Goal: Navigation & Orientation: Find specific page/section

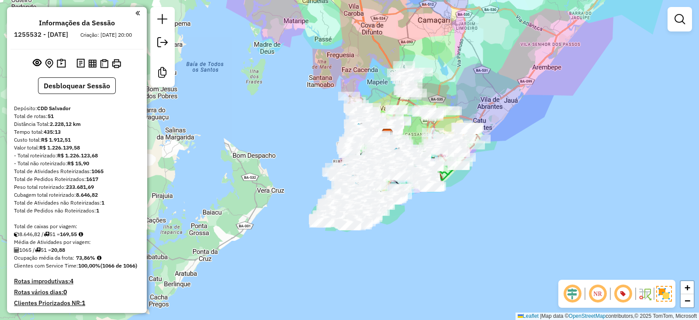
scroll to position [94, 0]
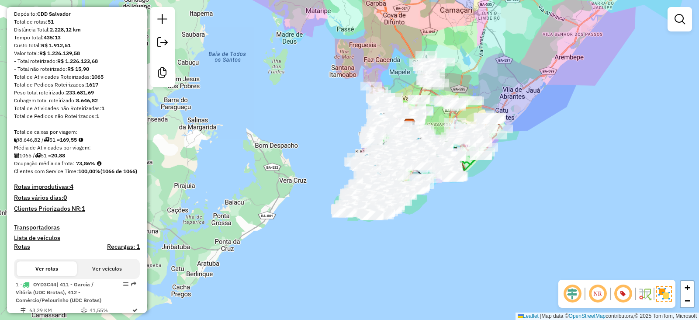
drag, startPoint x: 489, startPoint y: 119, endPoint x: 511, endPoint y: 109, distance: 24.4
click at [511, 109] on div "Janela de atendimento Grade de atendimento Capacidade Transportadoras Veículos …" at bounding box center [349, 160] width 699 height 320
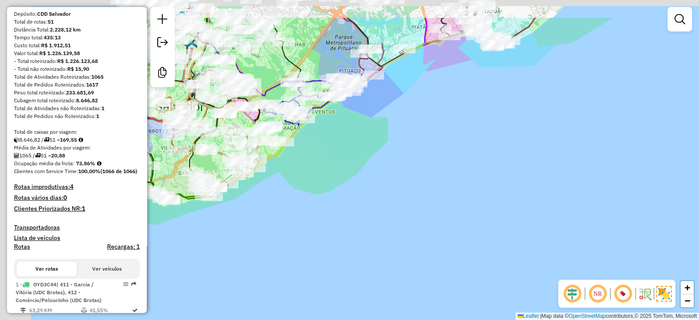
drag, startPoint x: 510, startPoint y: 163, endPoint x: 513, endPoint y: 166, distance: 4.5
click at [513, 166] on div "Janela de atendimento Grade de atendimento Capacidade Transportadoras Veículos …" at bounding box center [349, 160] width 699 height 320
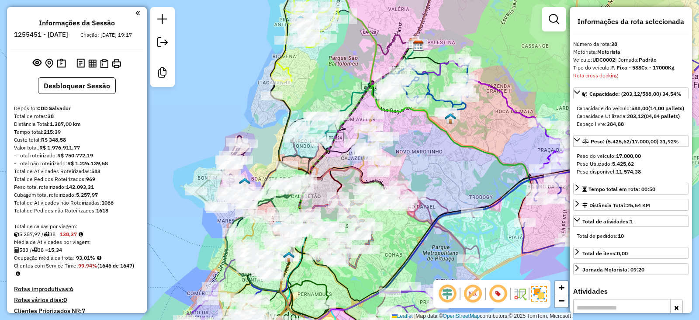
select select "*********"
click at [434, 90] on div "Janela de atendimento Grade de atendimento Capacidade Transportadoras Veículos …" at bounding box center [349, 160] width 699 height 320
click at [430, 107] on div "Janela de atendimento Grade de atendimento Capacidade Transportadoras Veículos …" at bounding box center [349, 160] width 699 height 320
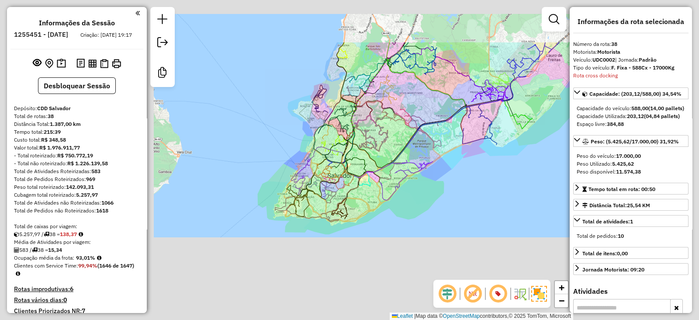
scroll to position [2224, 0]
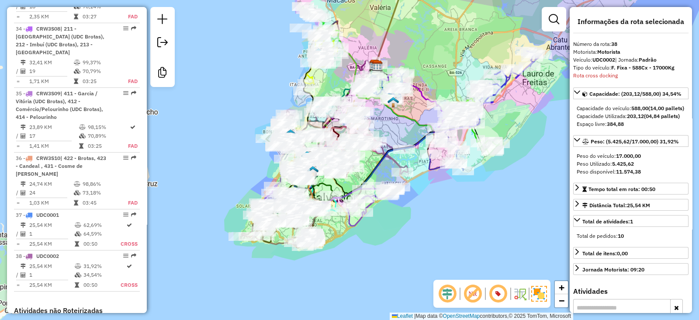
drag, startPoint x: 397, startPoint y: 131, endPoint x: 382, endPoint y: 134, distance: 14.7
click at [382, 134] on div "Janela de atendimento Grade de atendimento Capacidade Transportadoras Veículos …" at bounding box center [349, 160] width 699 height 320
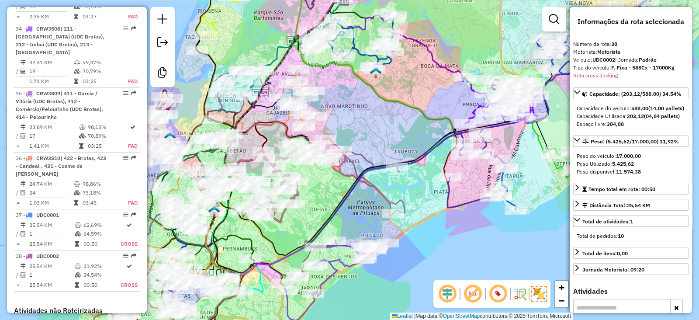
drag, startPoint x: 404, startPoint y: 147, endPoint x: 395, endPoint y: 146, distance: 8.8
click at [395, 146] on div "Janela de atendimento Grade de atendimento Capacidade Transportadoras Veículos …" at bounding box center [349, 160] width 699 height 320
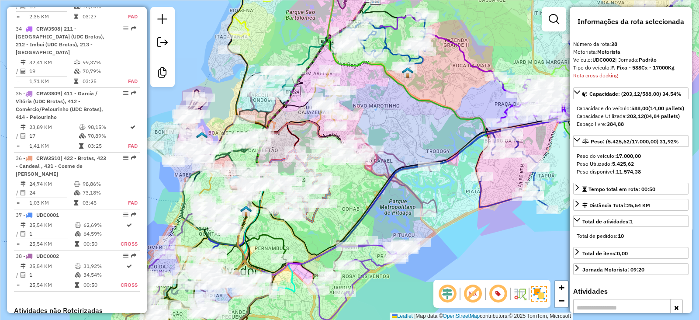
drag, startPoint x: 395, startPoint y: 139, endPoint x: 406, endPoint y: 122, distance: 20.8
click at [443, 145] on div "Janela de atendimento Grade de atendimento Capacidade Transportadoras Veículos …" at bounding box center [349, 160] width 699 height 320
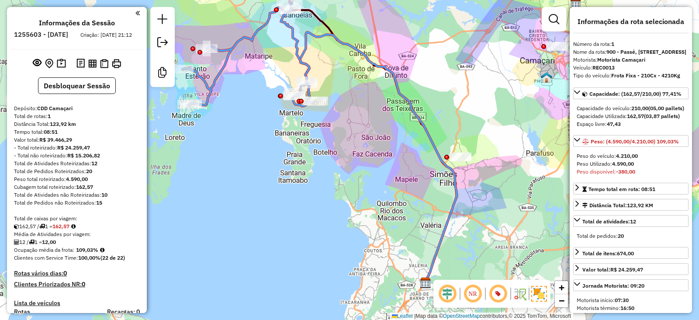
select select "**********"
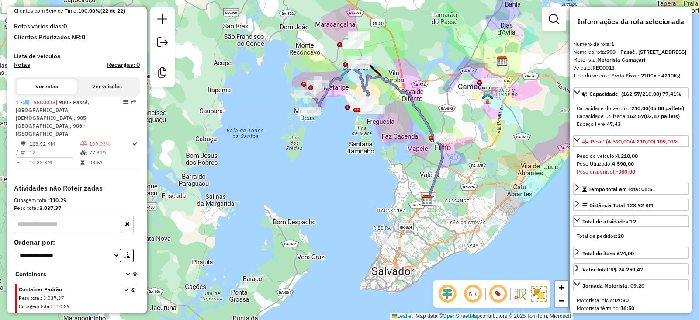
drag, startPoint x: 417, startPoint y: 155, endPoint x: 413, endPoint y: 136, distance: 19.7
click at [413, 136] on div "Janela de atendimento Grade de atendimento Capacidade Transportadoras Veículos …" at bounding box center [349, 160] width 699 height 320
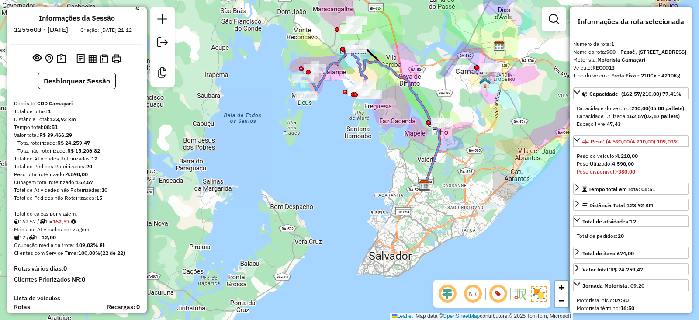
scroll to position [0, 0]
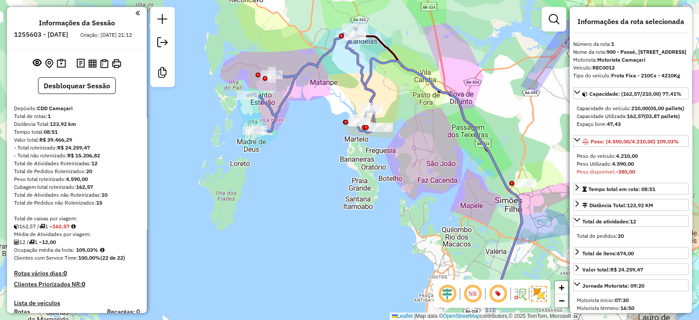
click at [359, 73] on icon at bounding box center [314, 80] width 132 height 105
click at [363, 77] on icon at bounding box center [315, 79] width 132 height 105
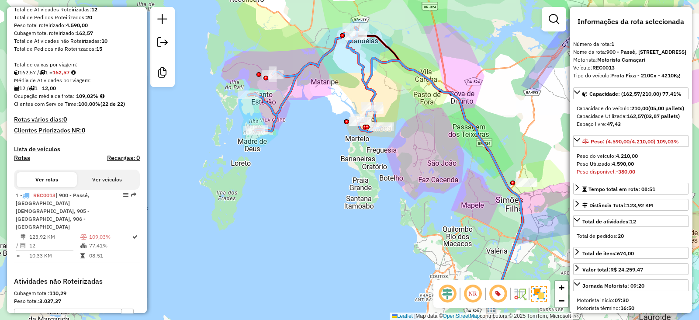
scroll to position [247, 0]
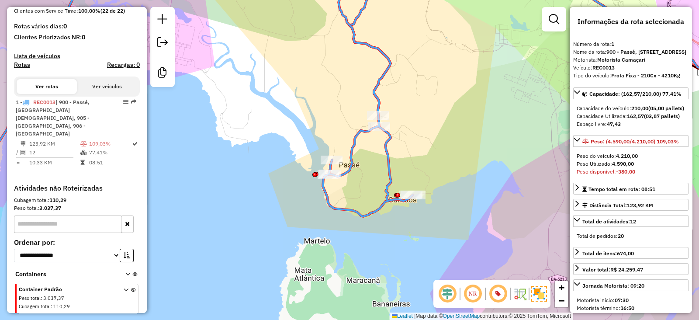
drag, startPoint x: 378, startPoint y: 104, endPoint x: 381, endPoint y: 91, distance: 12.9
click at [381, 92] on icon at bounding box center [172, 84] width 481 height 264
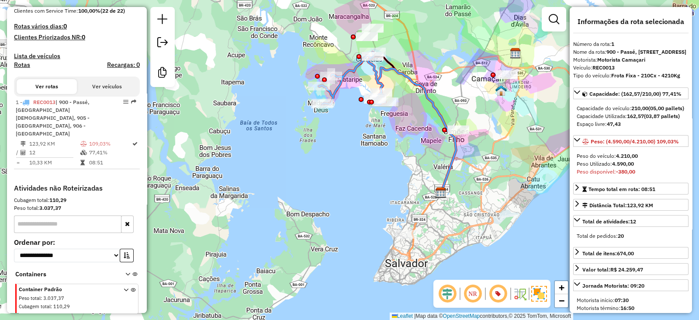
drag, startPoint x: 387, startPoint y: 86, endPoint x: 385, endPoint y: 81, distance: 5.1
click at [385, 82] on div "Rota 1 - Placa REC0013 34615166 - SEVERINO LINO DE SOU Janela de atendimento Gr…" at bounding box center [349, 160] width 699 height 320
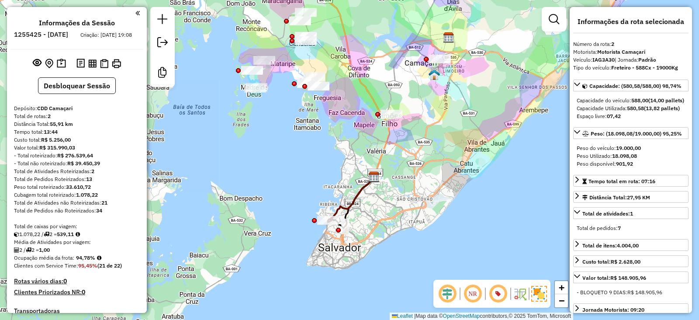
select select "**********"
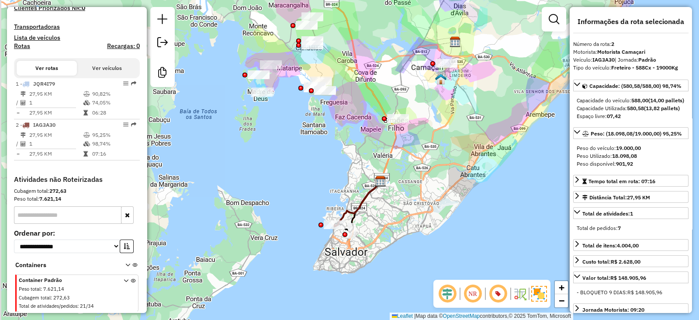
drag, startPoint x: 347, startPoint y: 137, endPoint x: 378, endPoint y: 165, distance: 41.8
click at [378, 164] on div "Janela de atendimento Grade de atendimento Capacidade Transportadoras Veículos …" at bounding box center [349, 160] width 699 height 320
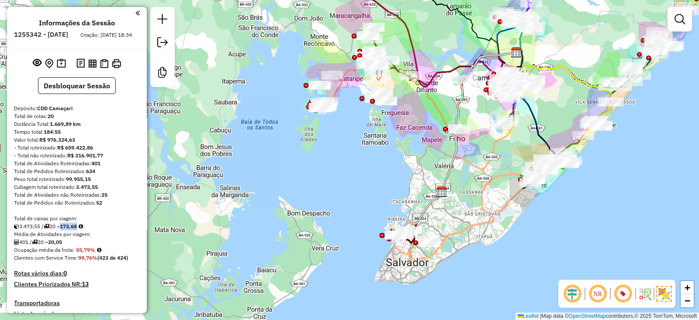
drag, startPoint x: 443, startPoint y: 96, endPoint x: 416, endPoint y: 134, distance: 46.9
click at [416, 134] on div "Janela de atendimento Grade de atendimento Capacidade Transportadoras Veículos …" at bounding box center [349, 160] width 699 height 320
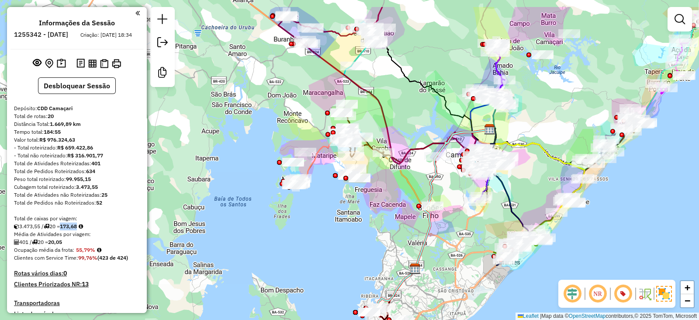
drag, startPoint x: 413, startPoint y: 150, endPoint x: 414, endPoint y: 201, distance: 51.1
click at [414, 201] on div "Janela de atendimento Grade de atendimento Capacidade Transportadoras Veículos …" at bounding box center [349, 160] width 699 height 320
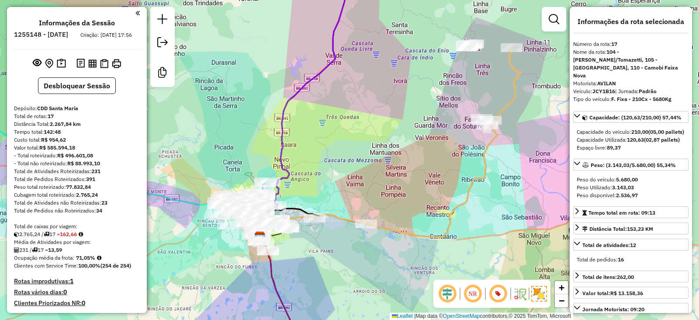
select select "**********"
